Goal: Navigation & Orientation: Find specific page/section

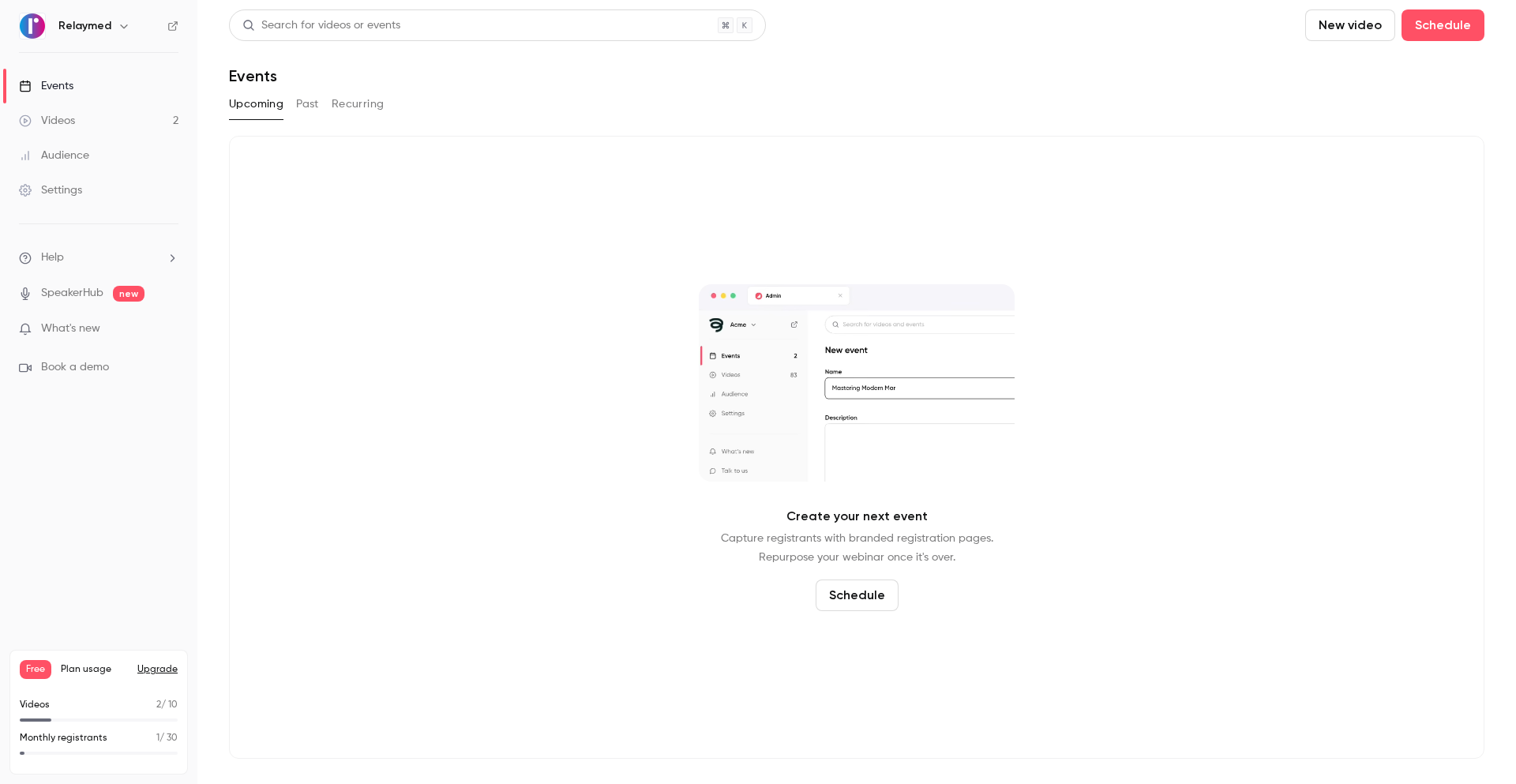
click at [103, 144] on link "Audience" at bounding box center [98, 155] width 197 height 35
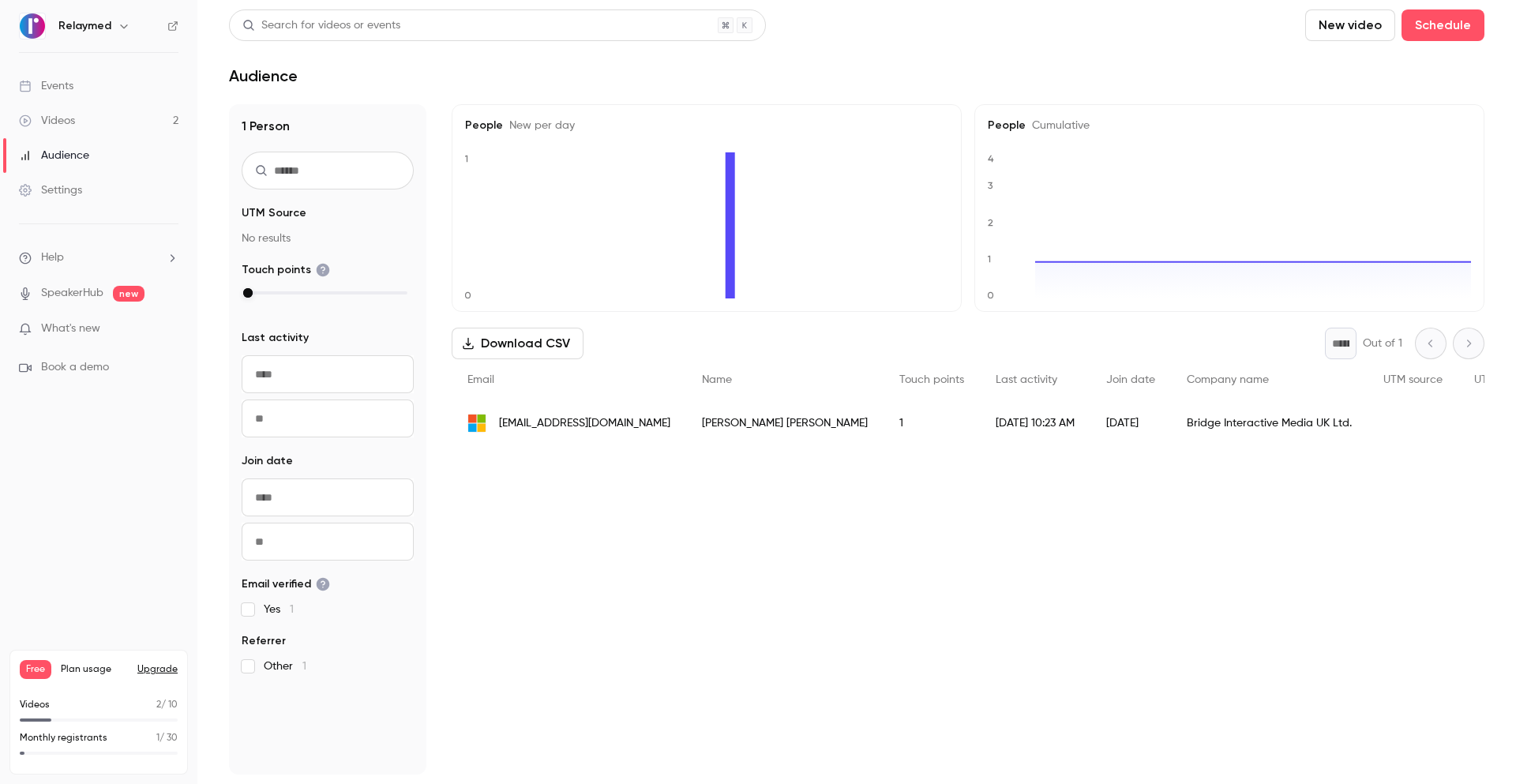
click at [64, 104] on link "Videos 2" at bounding box center [98, 120] width 197 height 35
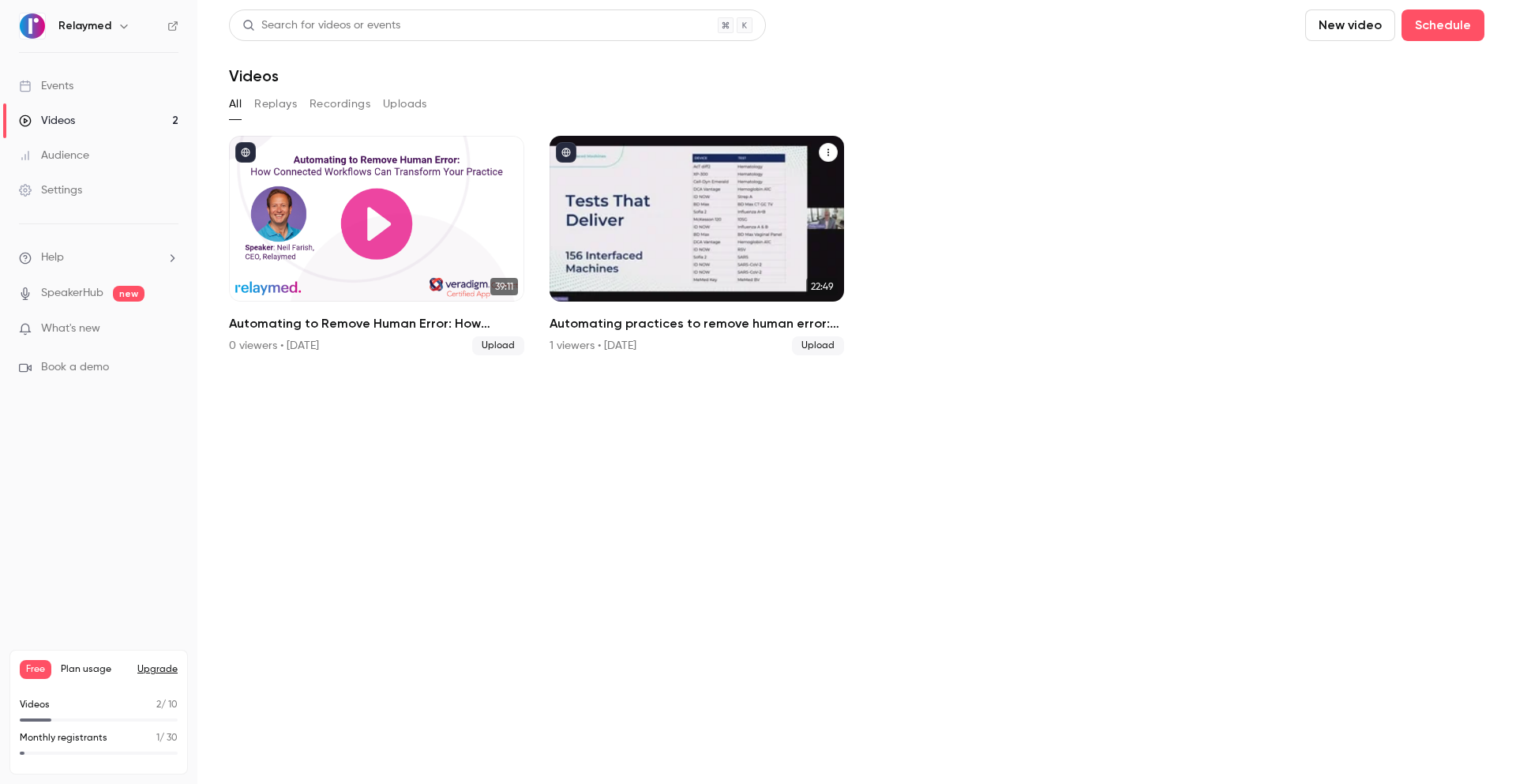
click at [681, 170] on div "Automating practices to remove human error: TrustCare Health’s digitalization j…" at bounding box center [697, 219] width 295 height 166
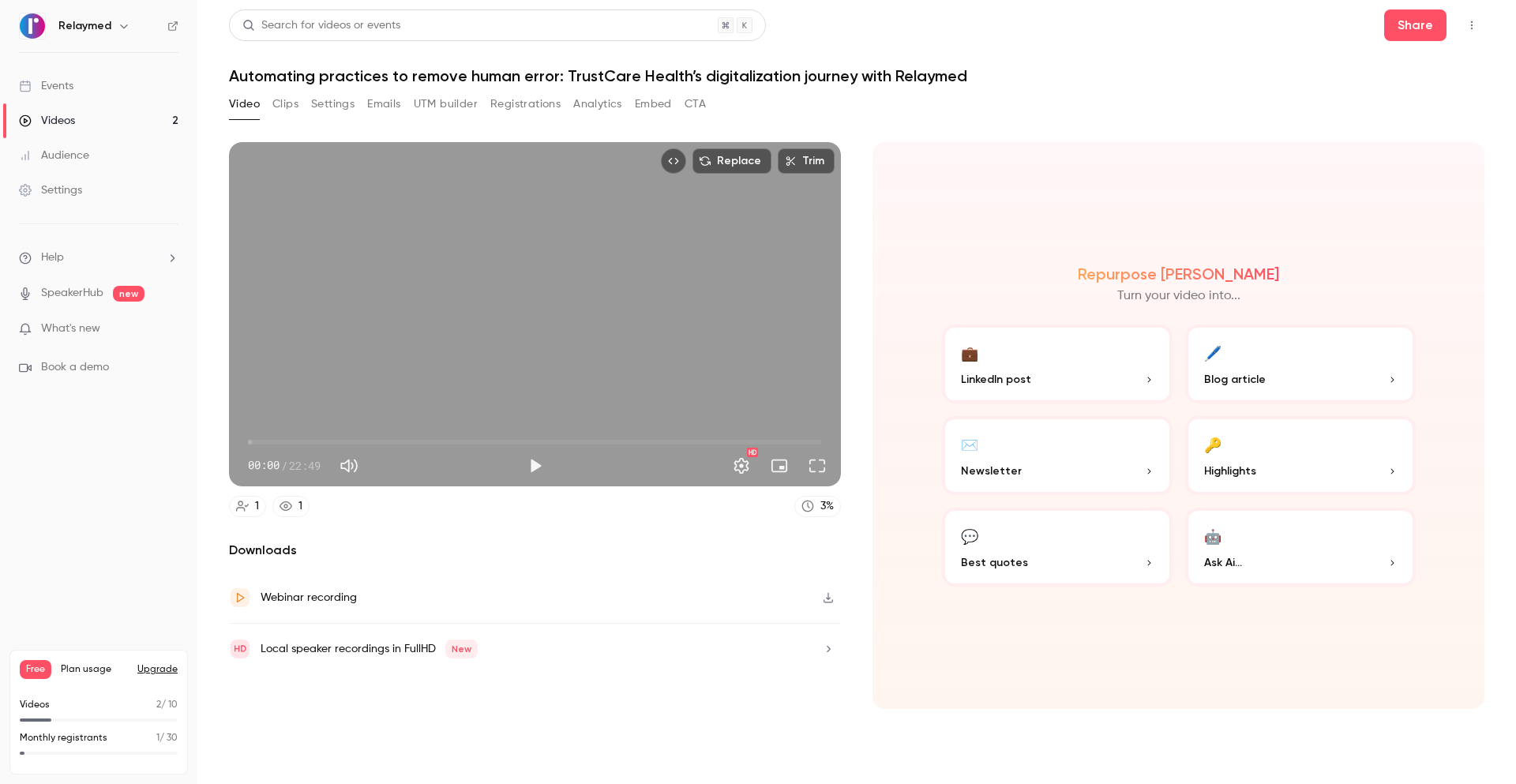
click at [431, 101] on button "UTM builder" at bounding box center [446, 104] width 64 height 25
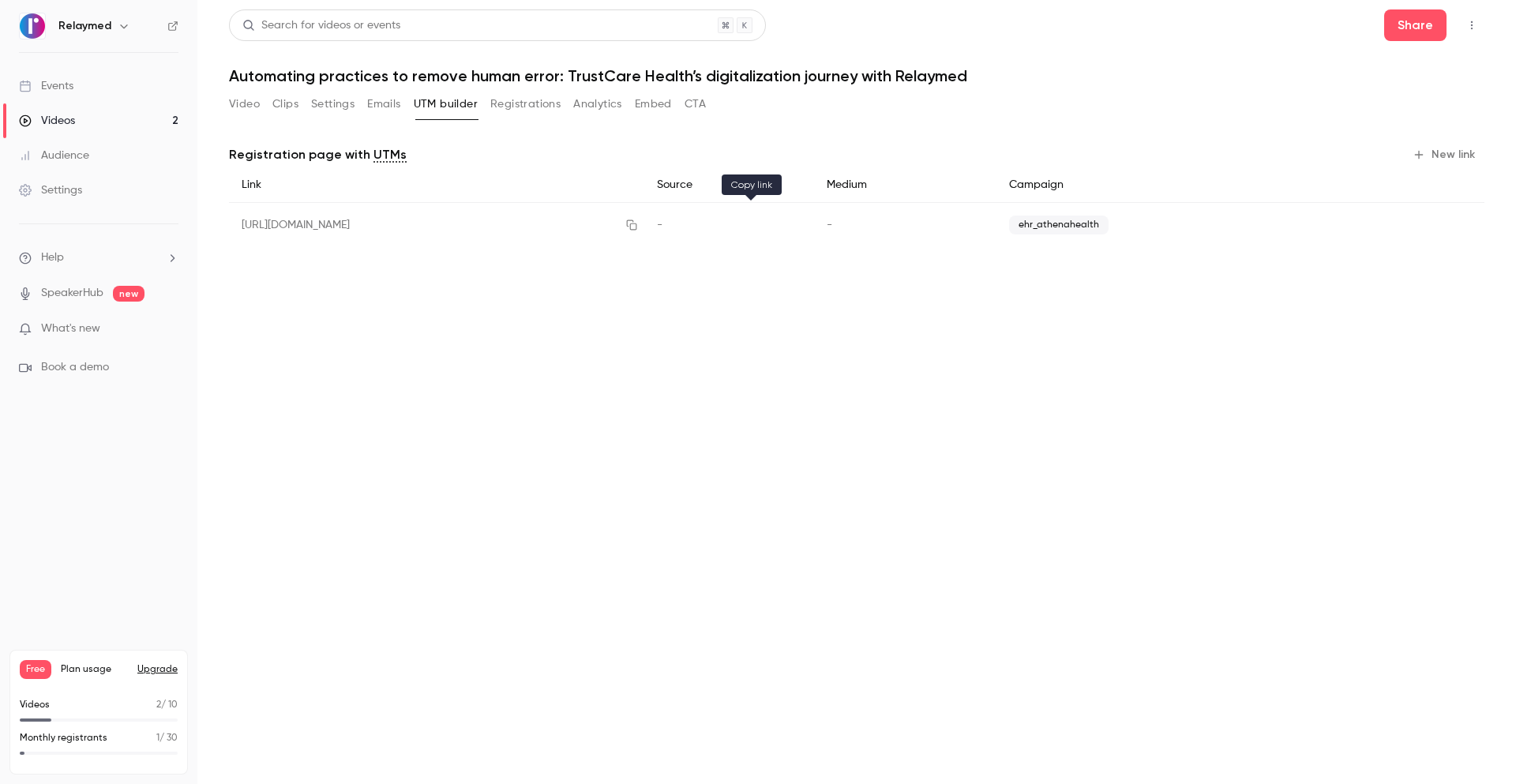
click at [637, 227] on icon "button" at bounding box center [631, 224] width 13 height 11
click at [637, 224] on icon "button" at bounding box center [631, 224] width 13 height 11
click at [84, 149] on div "Audience" at bounding box center [53, 155] width 70 height 16
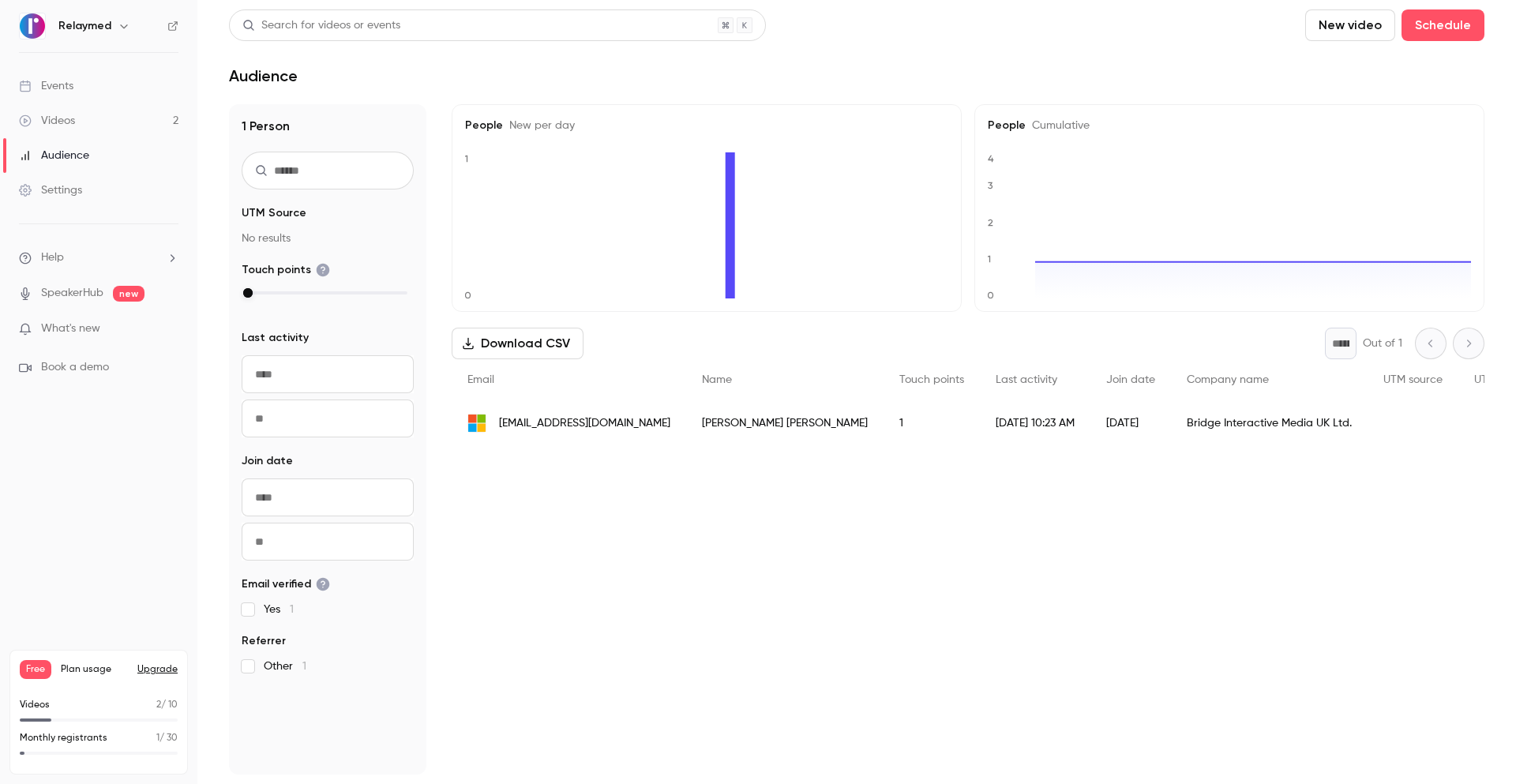
click at [93, 197] on link "Settings" at bounding box center [98, 190] width 197 height 35
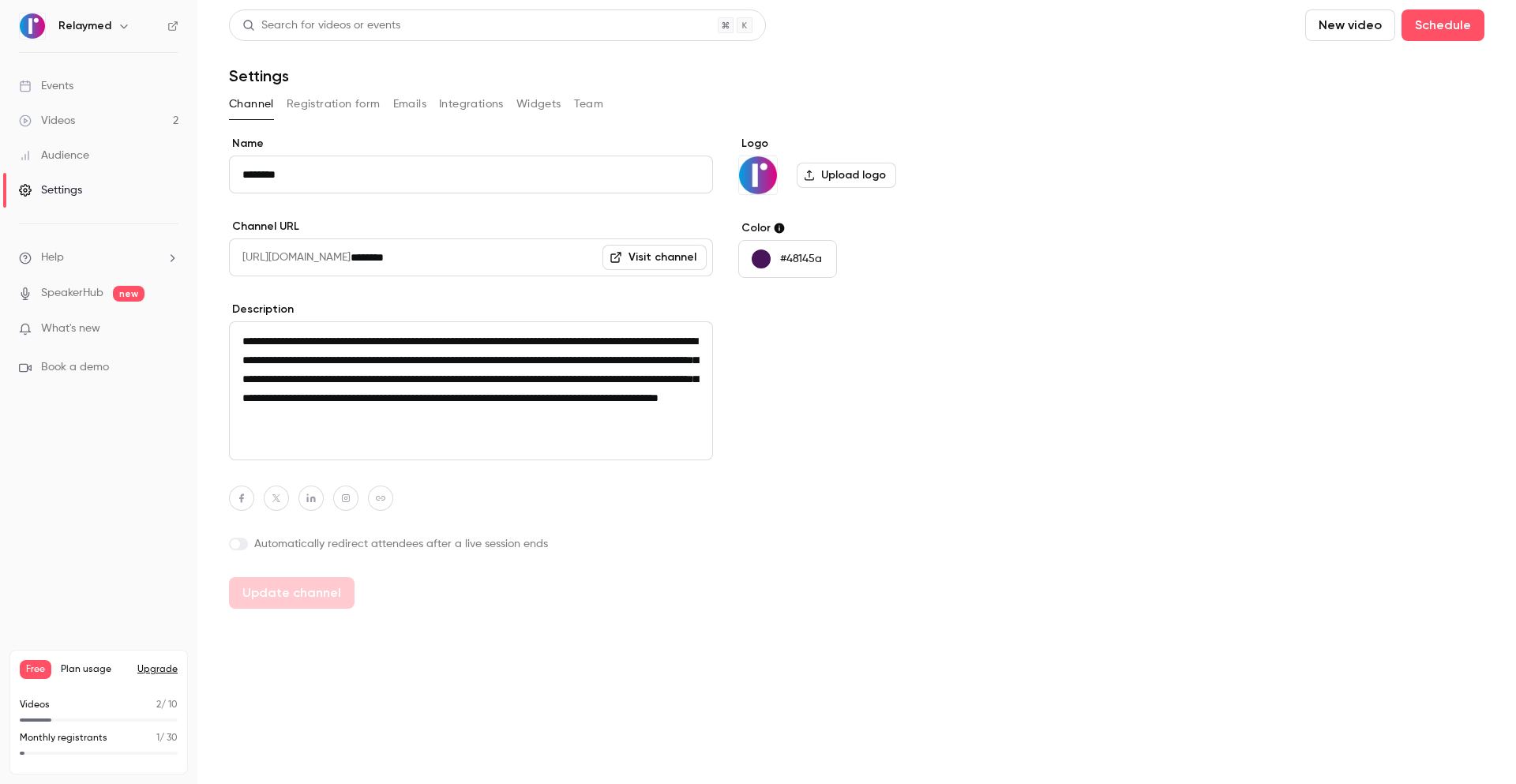
click at [336, 103] on button "Registration form" at bounding box center [333, 104] width 94 height 25
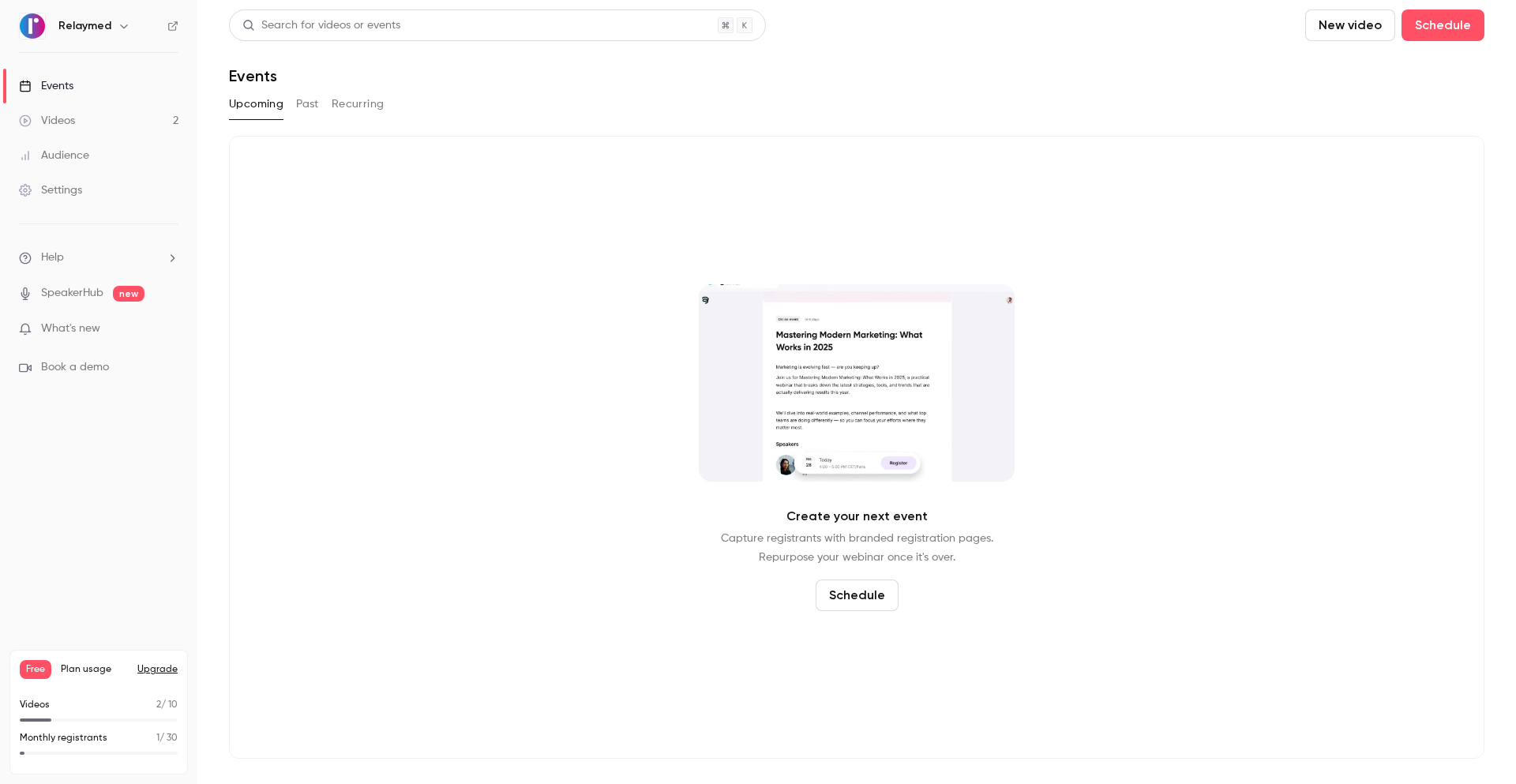
click at [72, 135] on link "Videos 2" at bounding box center [98, 120] width 197 height 35
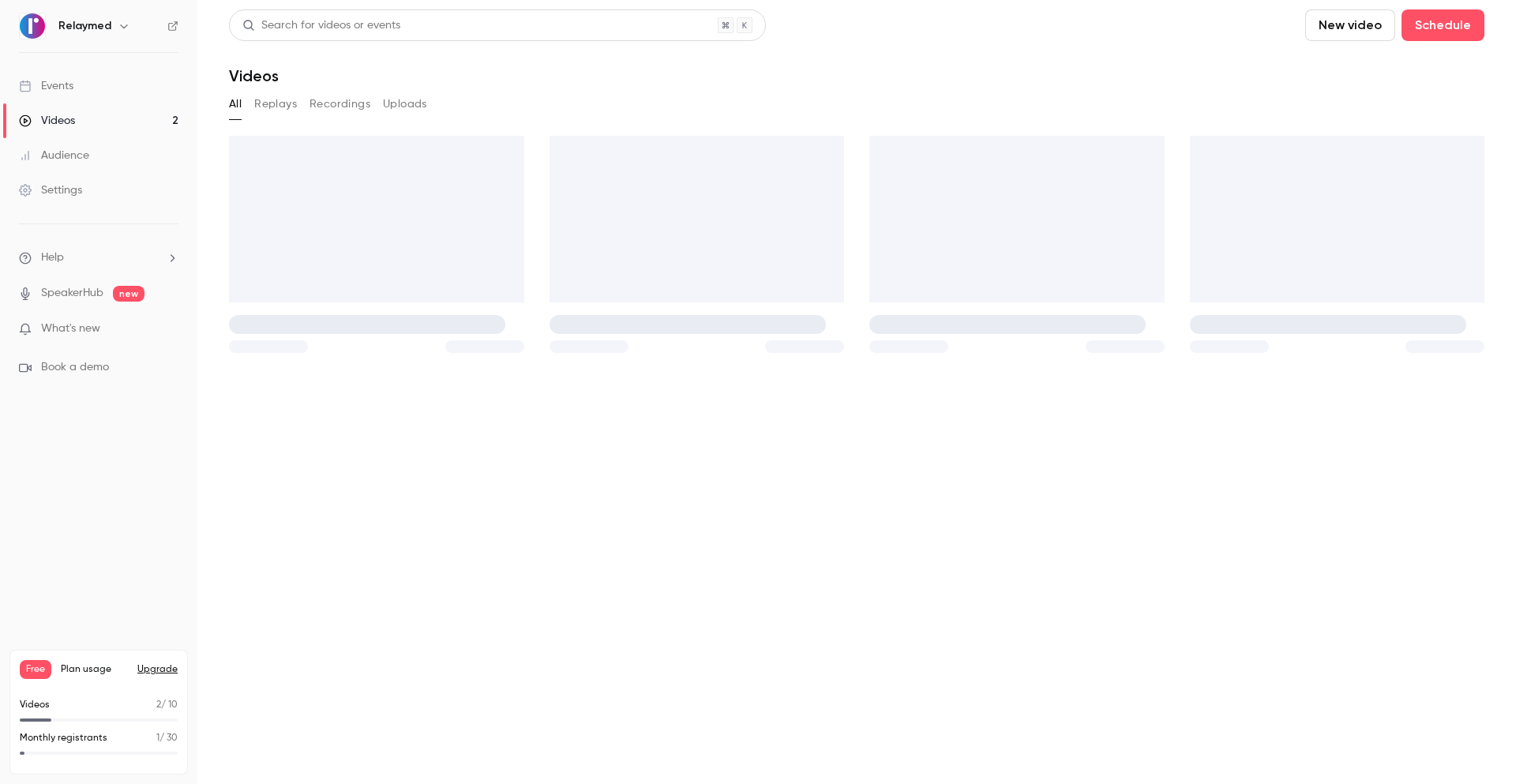
click at [70, 145] on link "Audience" at bounding box center [98, 155] width 197 height 35
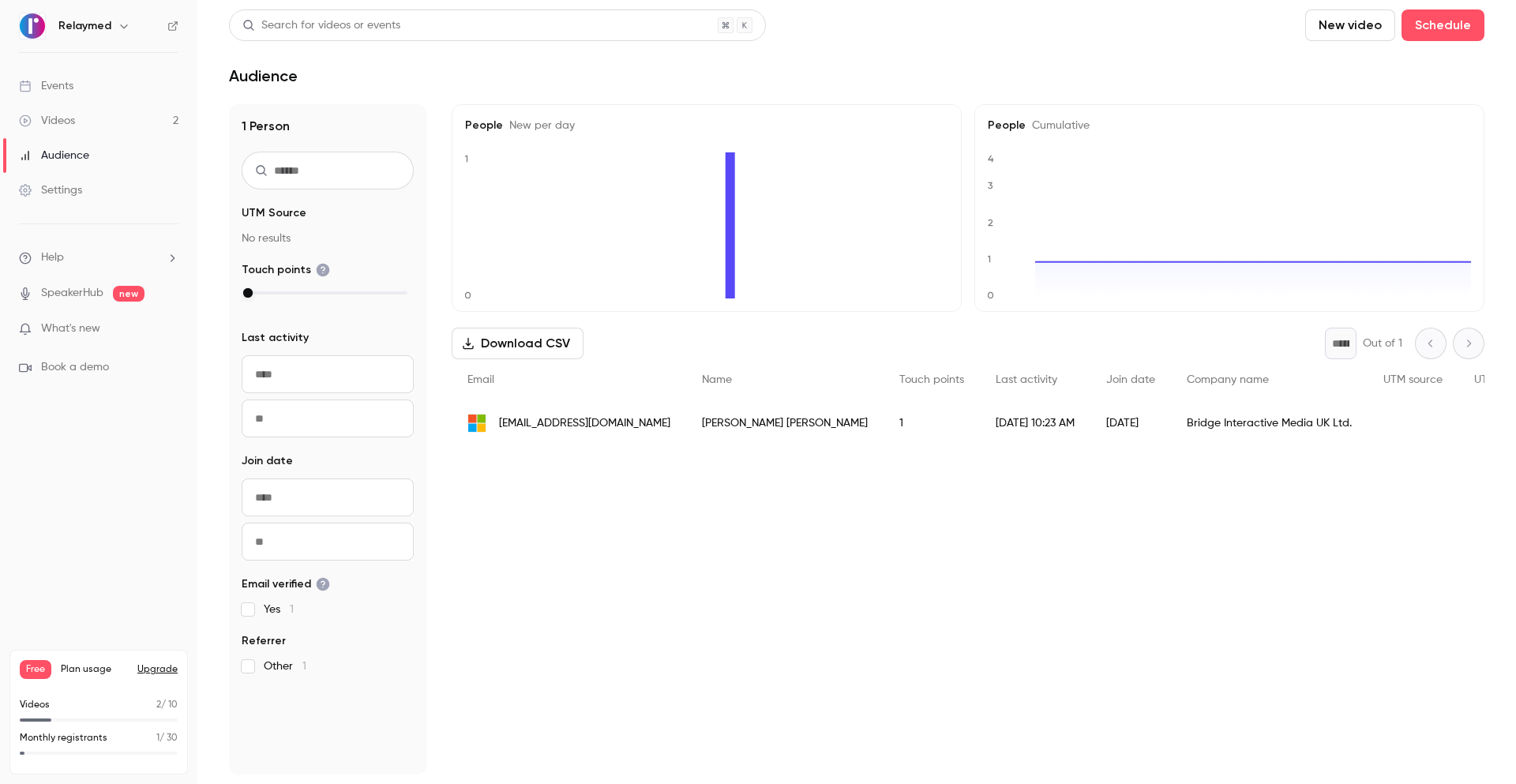
click at [76, 118] on link "Videos 2" at bounding box center [98, 120] width 197 height 35
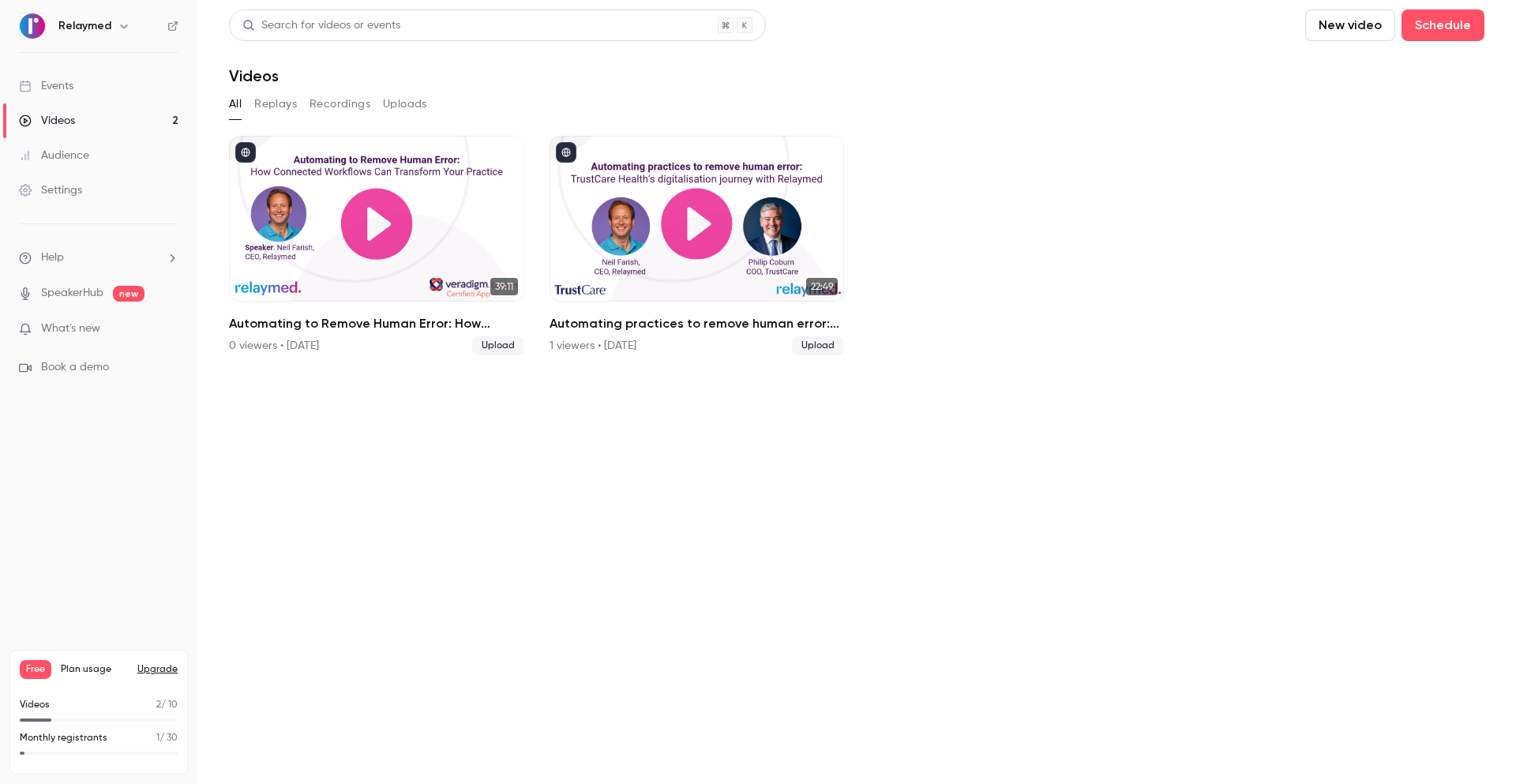
click at [73, 153] on div "Audience" at bounding box center [53, 155] width 70 height 16
